Goal: Transaction & Acquisition: Purchase product/service

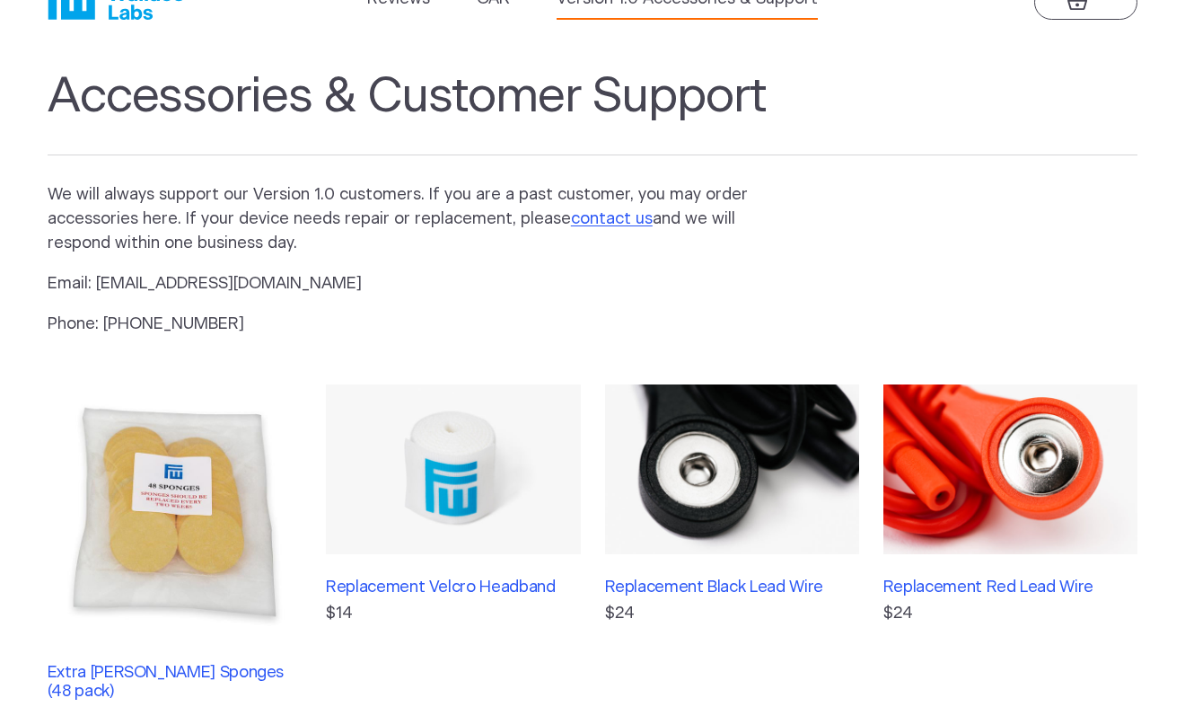
scroll to position [406, 0]
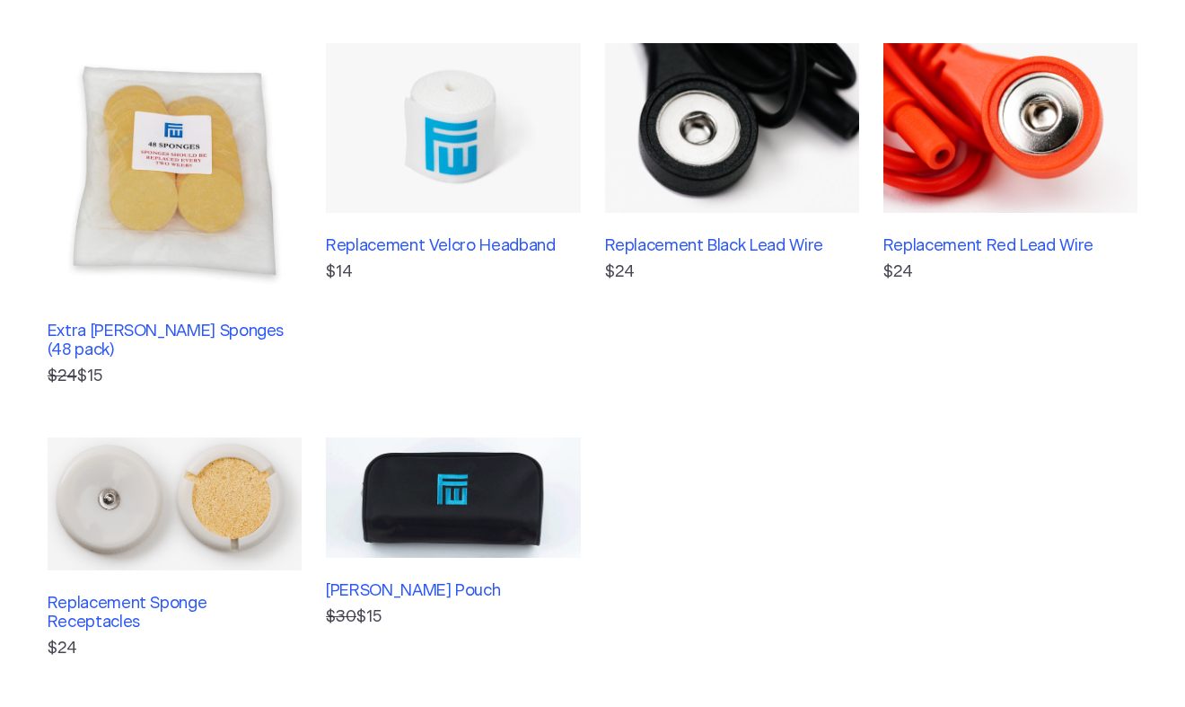
click at [136, 263] on img at bounding box center [175, 170] width 254 height 254
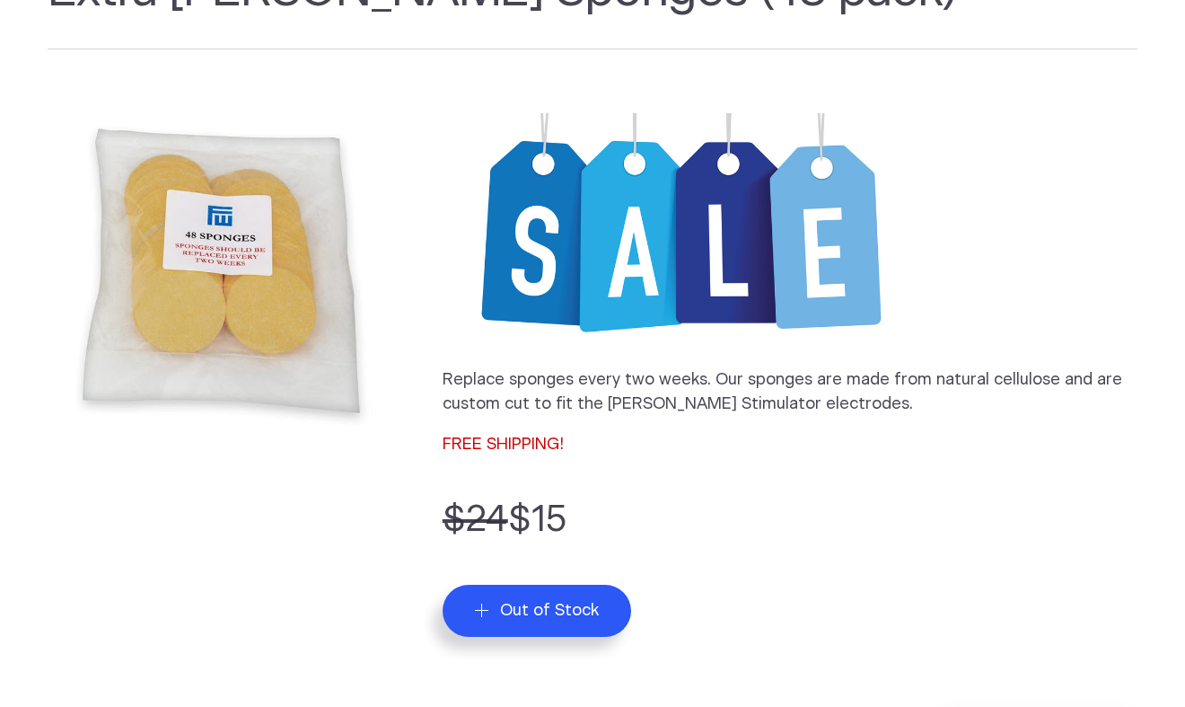
scroll to position [383, 0]
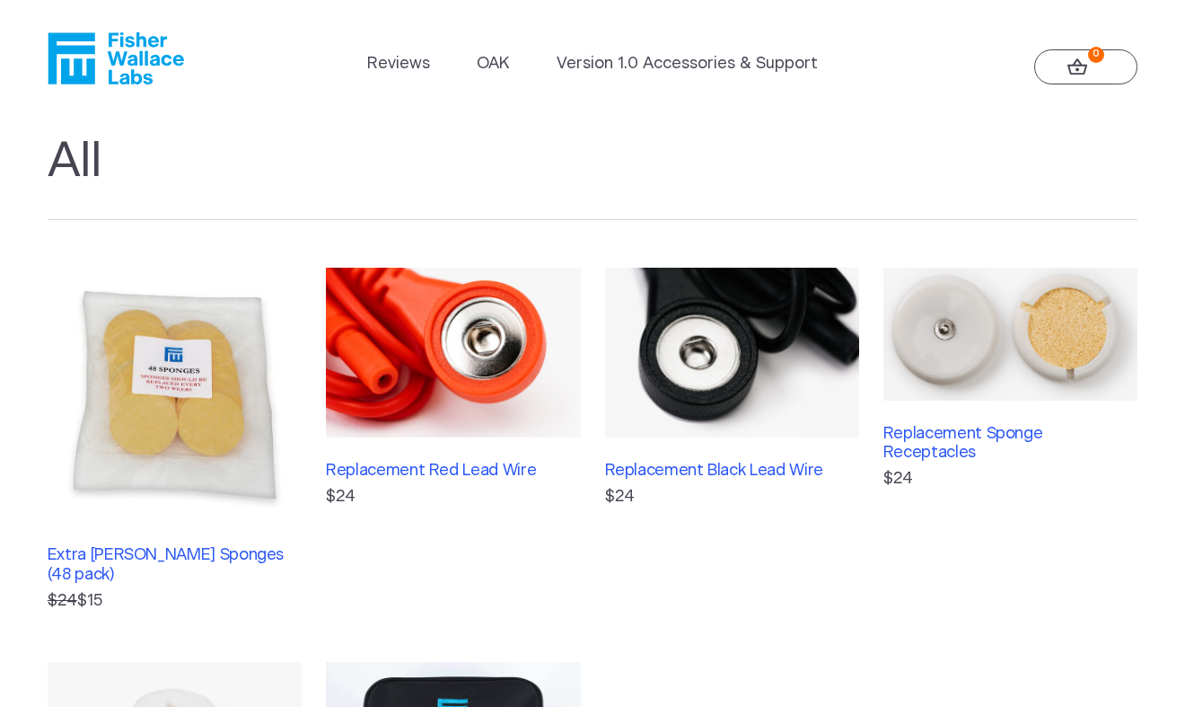
click at [471, 314] on img at bounding box center [453, 353] width 254 height 170
click at [76, 51] on icon "Fisher Wallace" at bounding box center [71, 57] width 47 height 51
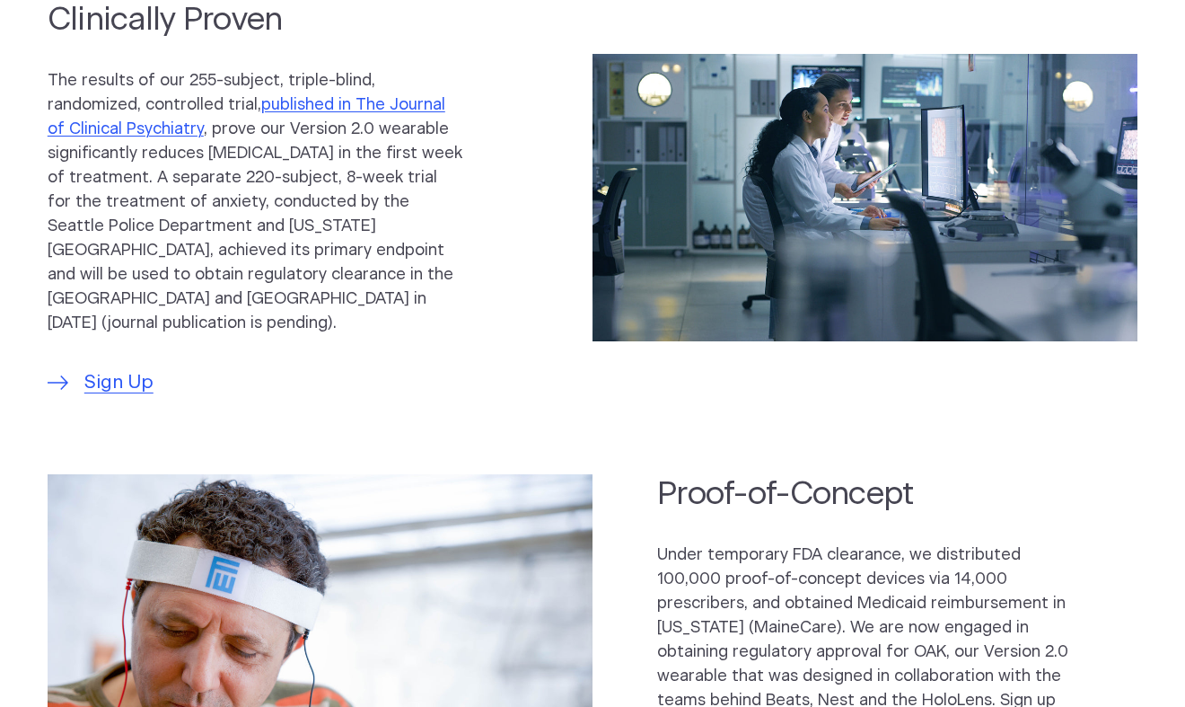
scroll to position [925, 0]
